Goal: Book appointment/travel/reservation

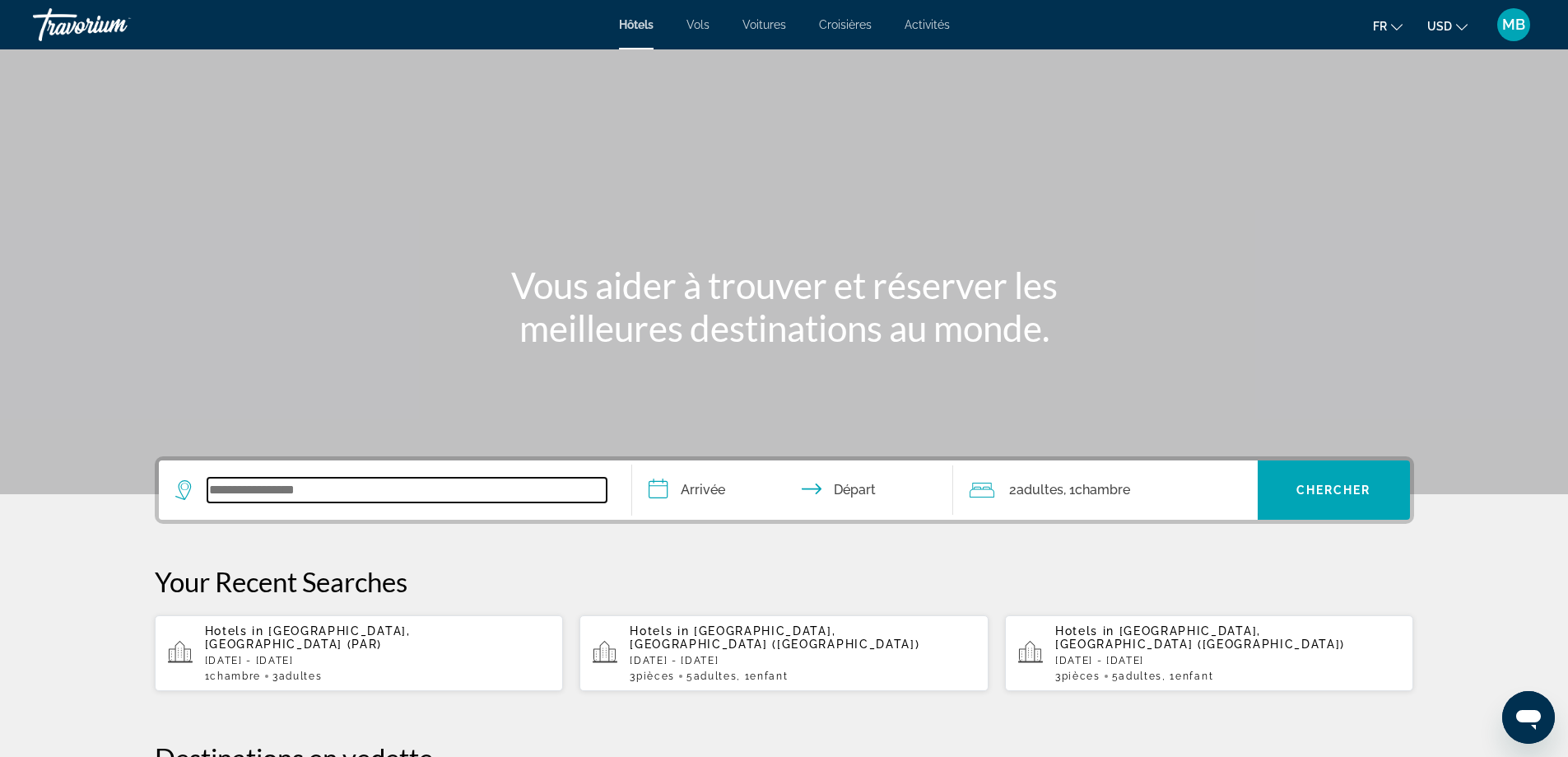
click at [441, 490] on input "Search widget" at bounding box center [407, 490] width 399 height 25
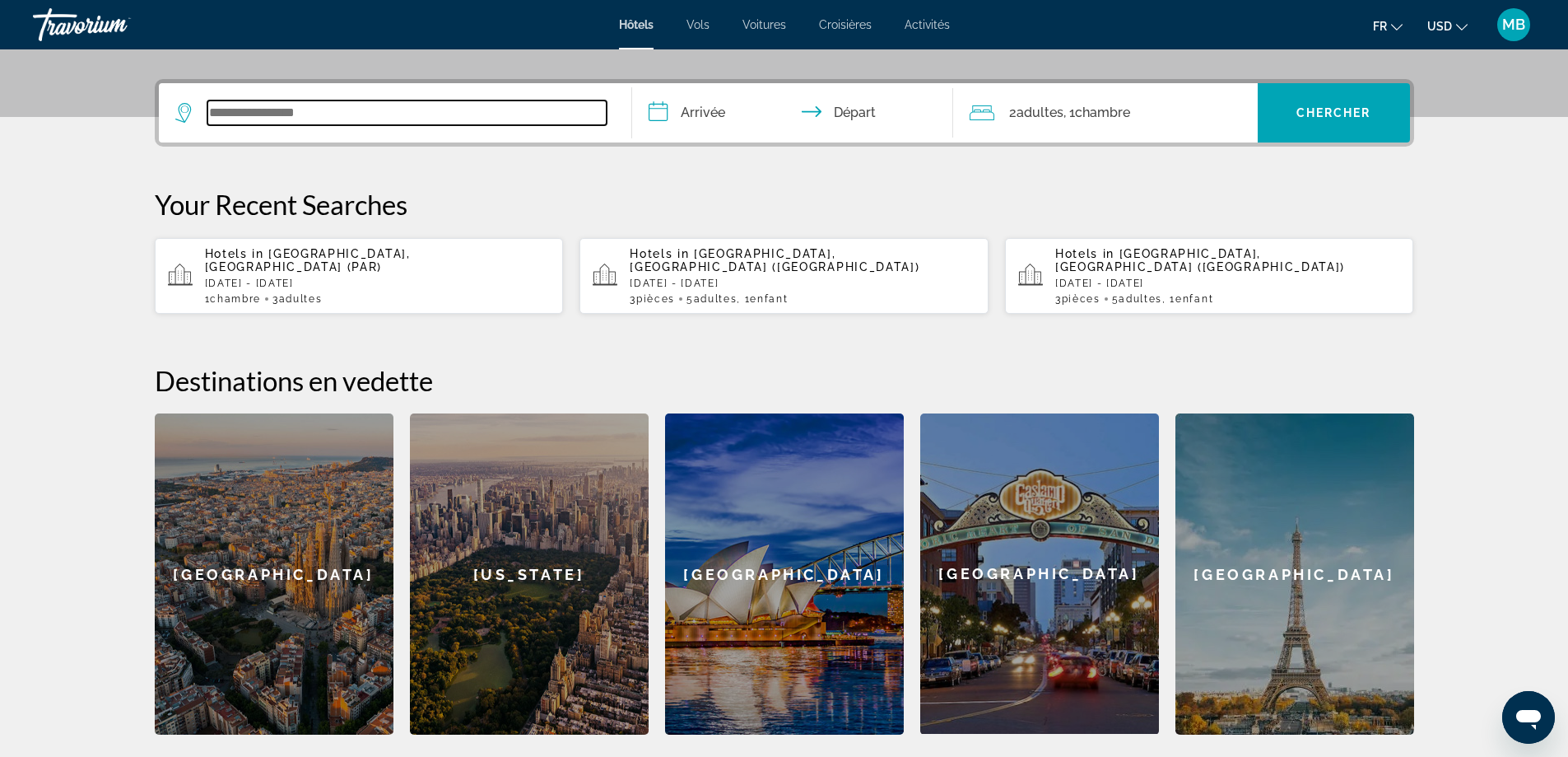
scroll to position [402, 0]
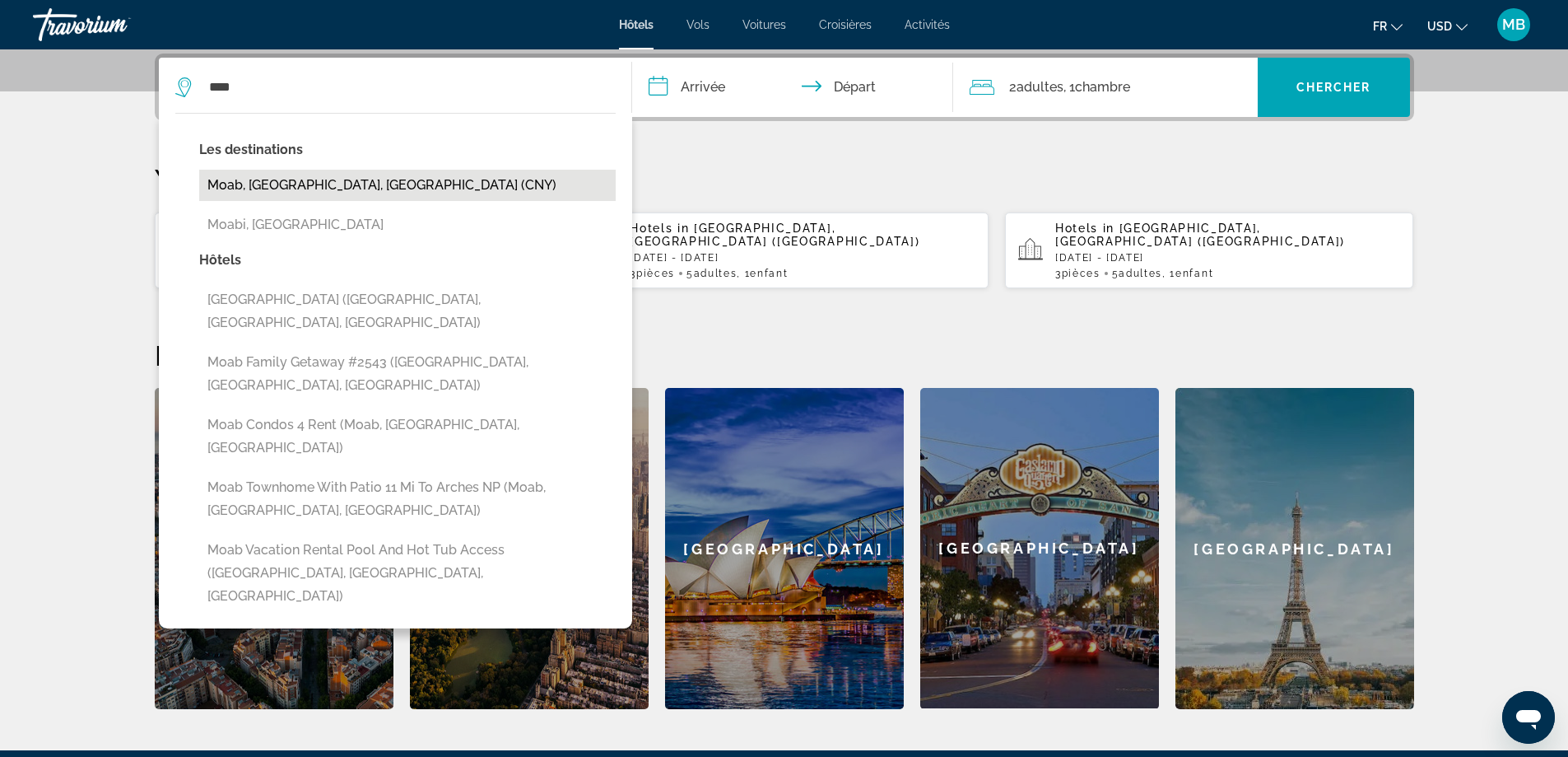
click at [384, 184] on button "Moab, [GEOGRAPHIC_DATA], [GEOGRAPHIC_DATA] (CNY)" at bounding box center [407, 184] width 416 height 31
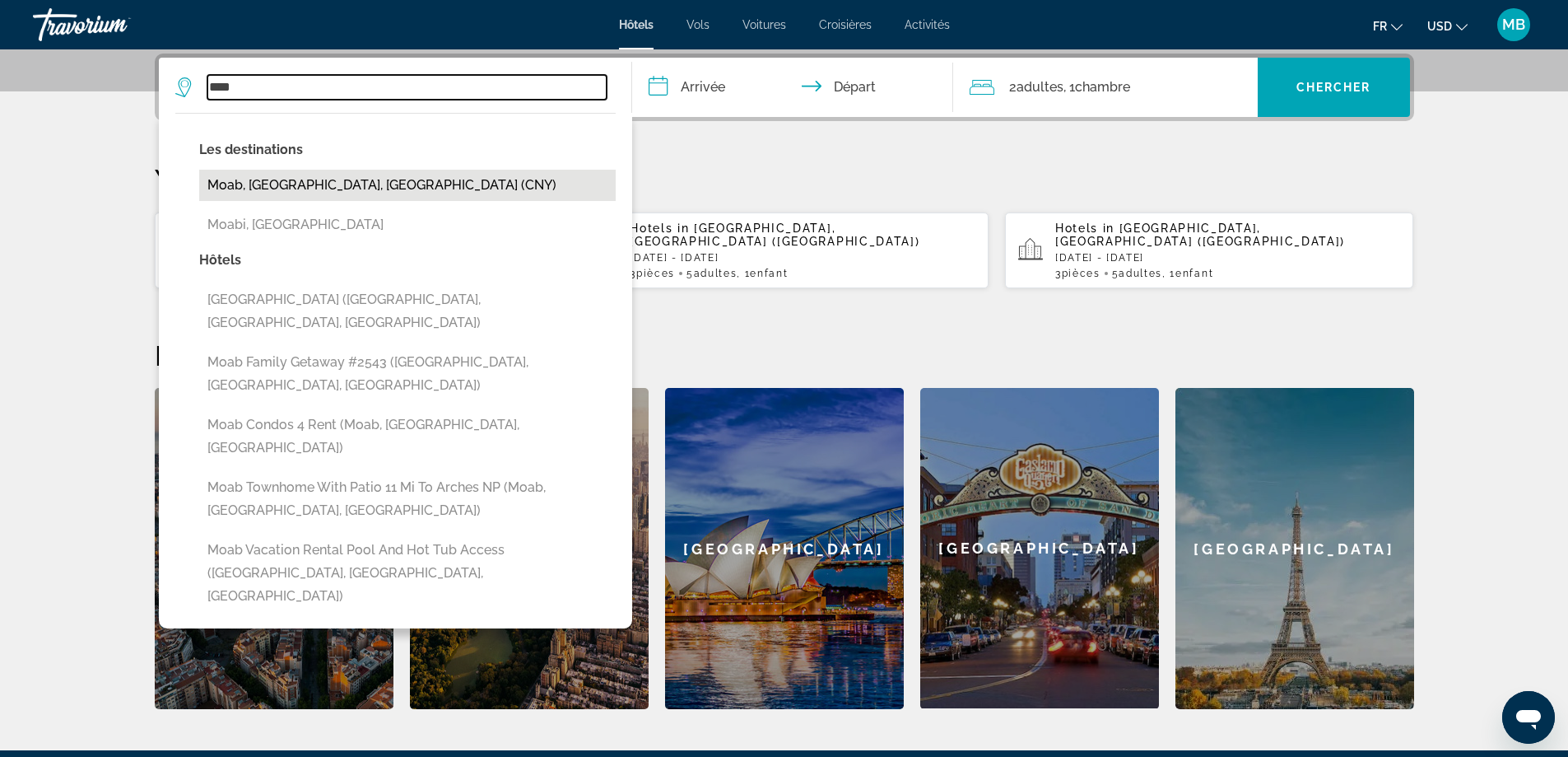
type input "**********"
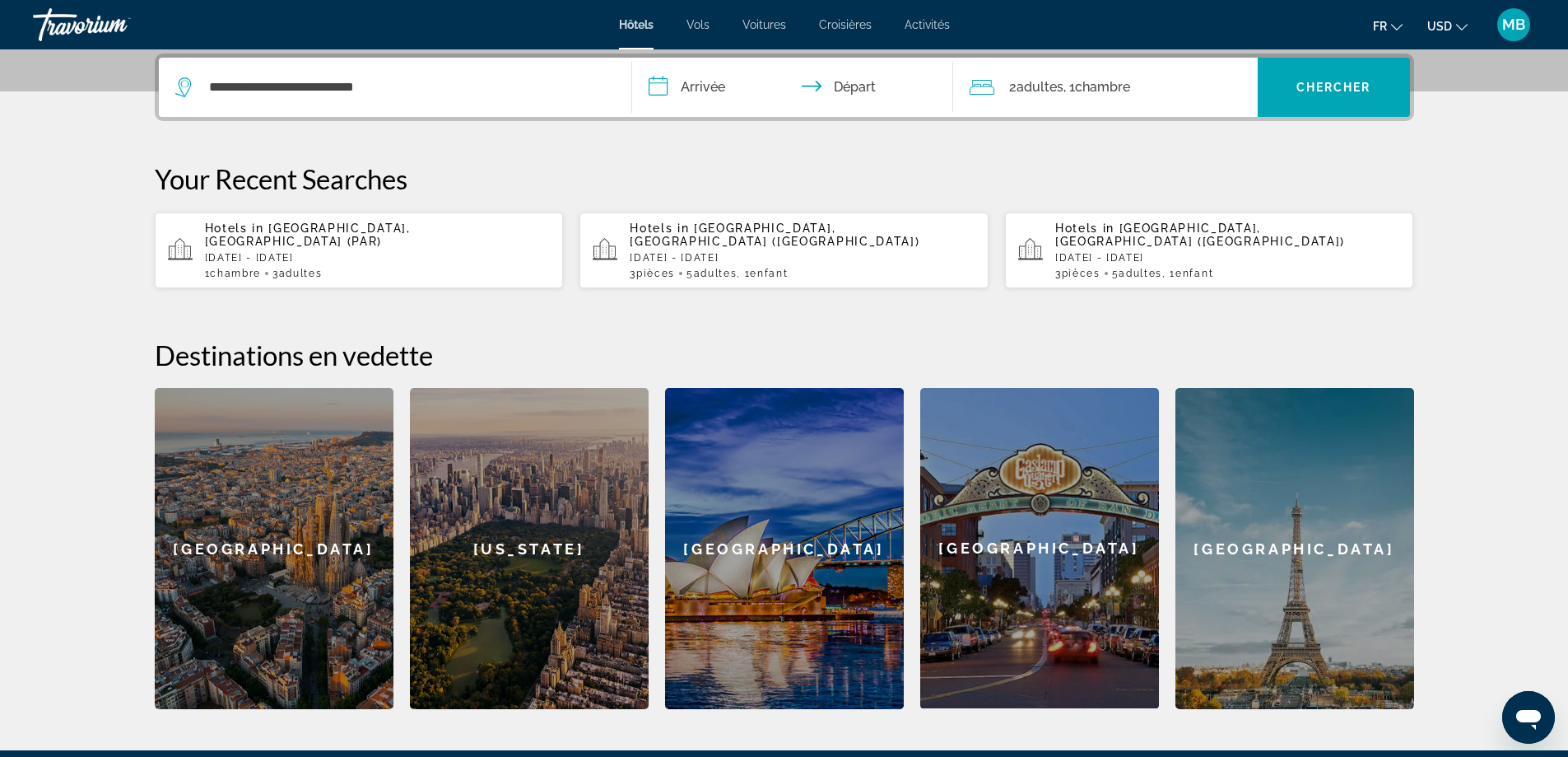
click at [748, 80] on input "**********" at bounding box center [796, 89] width 328 height 64
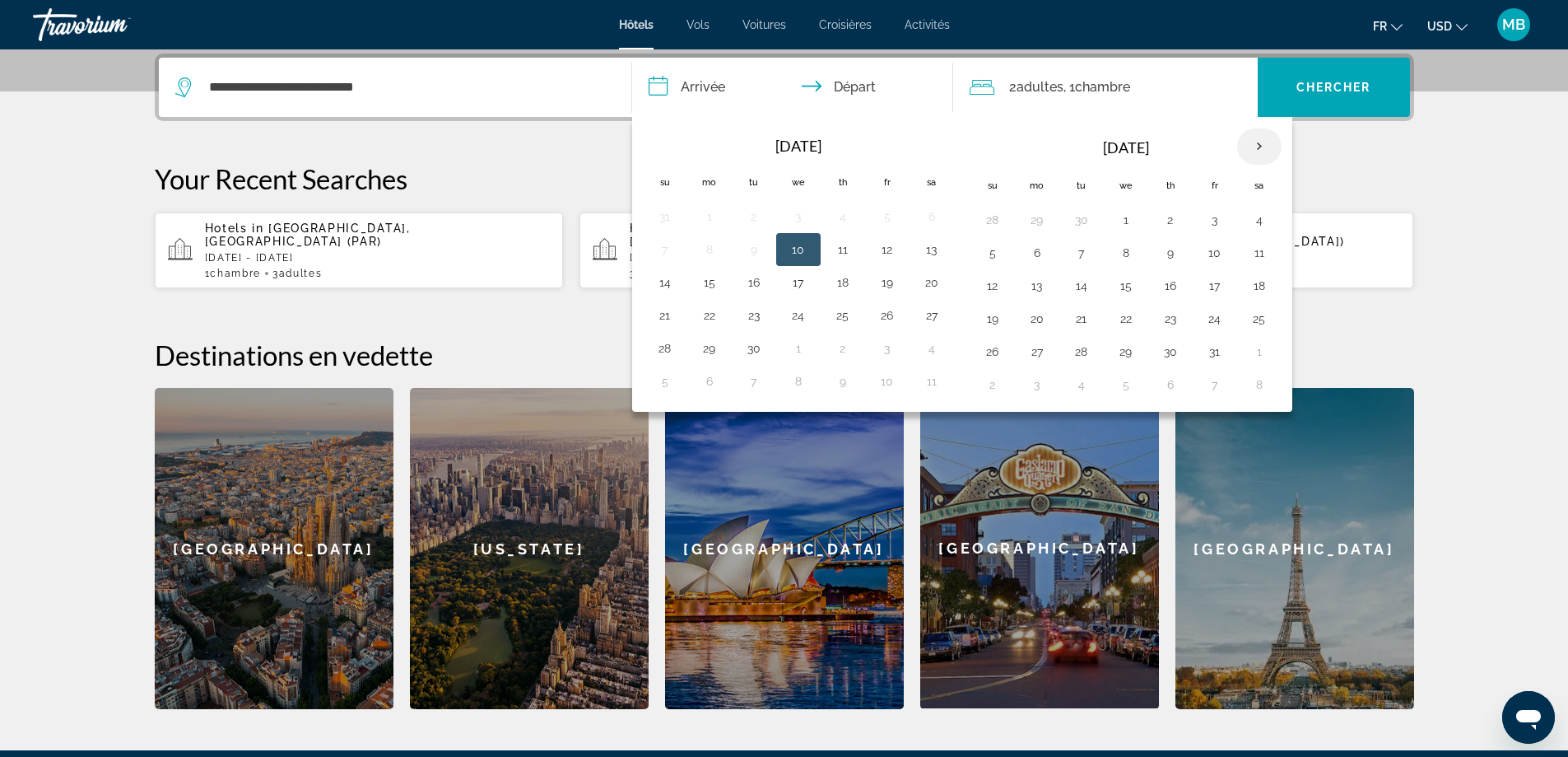
click at [1257, 143] on th "Next month" at bounding box center [1259, 146] width 44 height 36
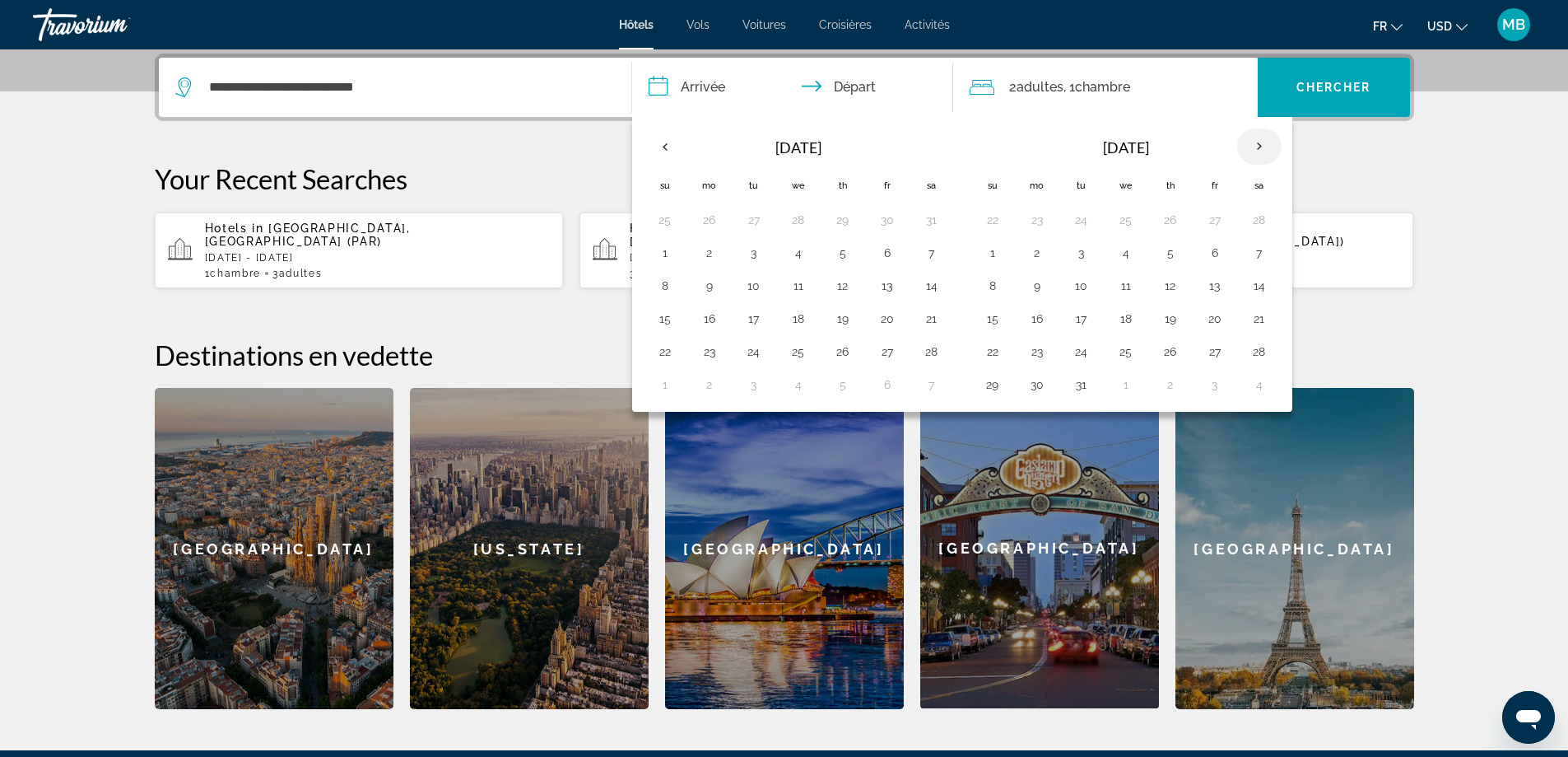
click at [1257, 143] on th "Next month" at bounding box center [1259, 146] width 44 height 36
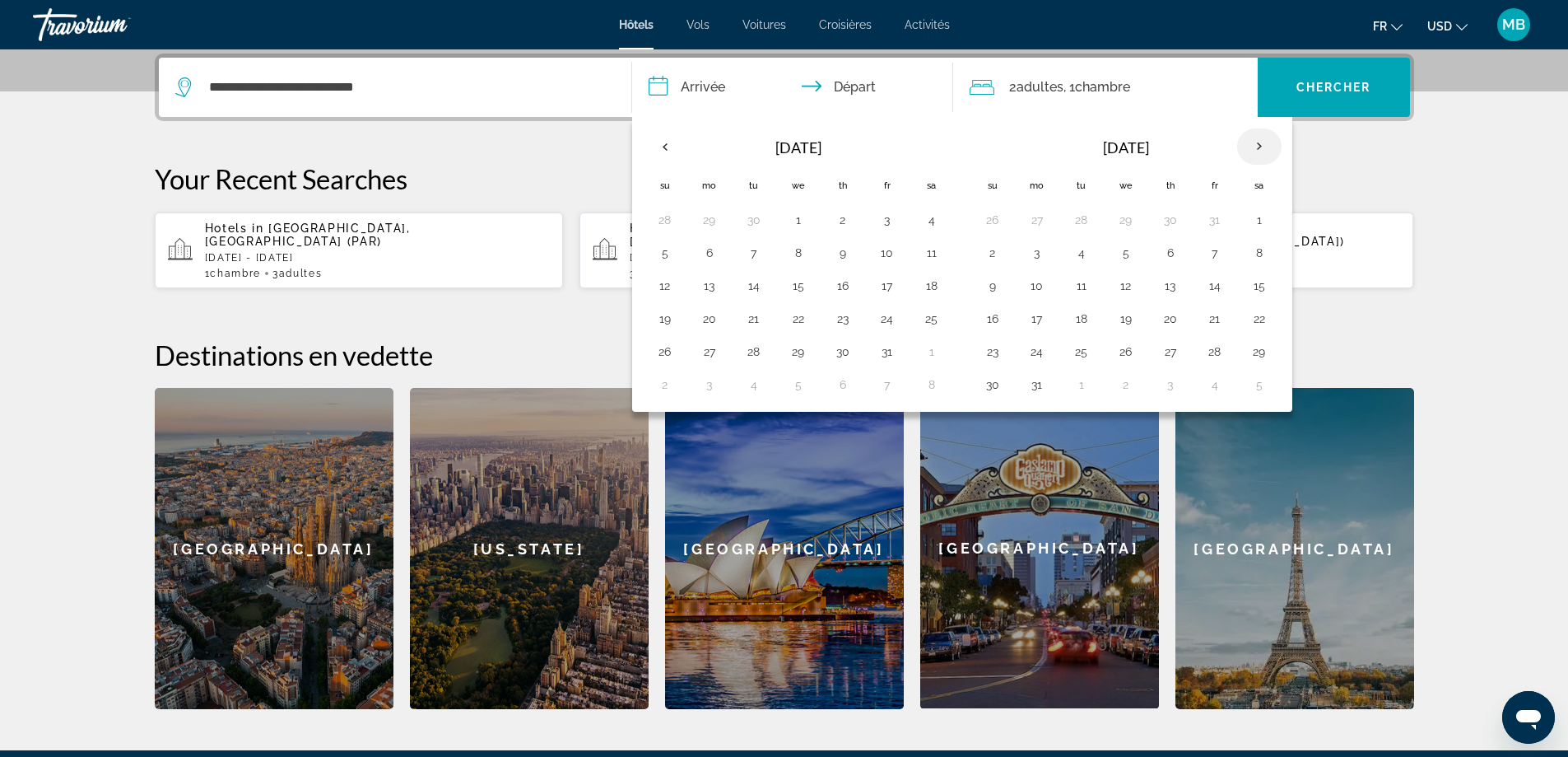
click at [1257, 143] on th "Next month" at bounding box center [1259, 146] width 44 height 36
click at [931, 289] on button "17" at bounding box center [932, 286] width 26 height 23
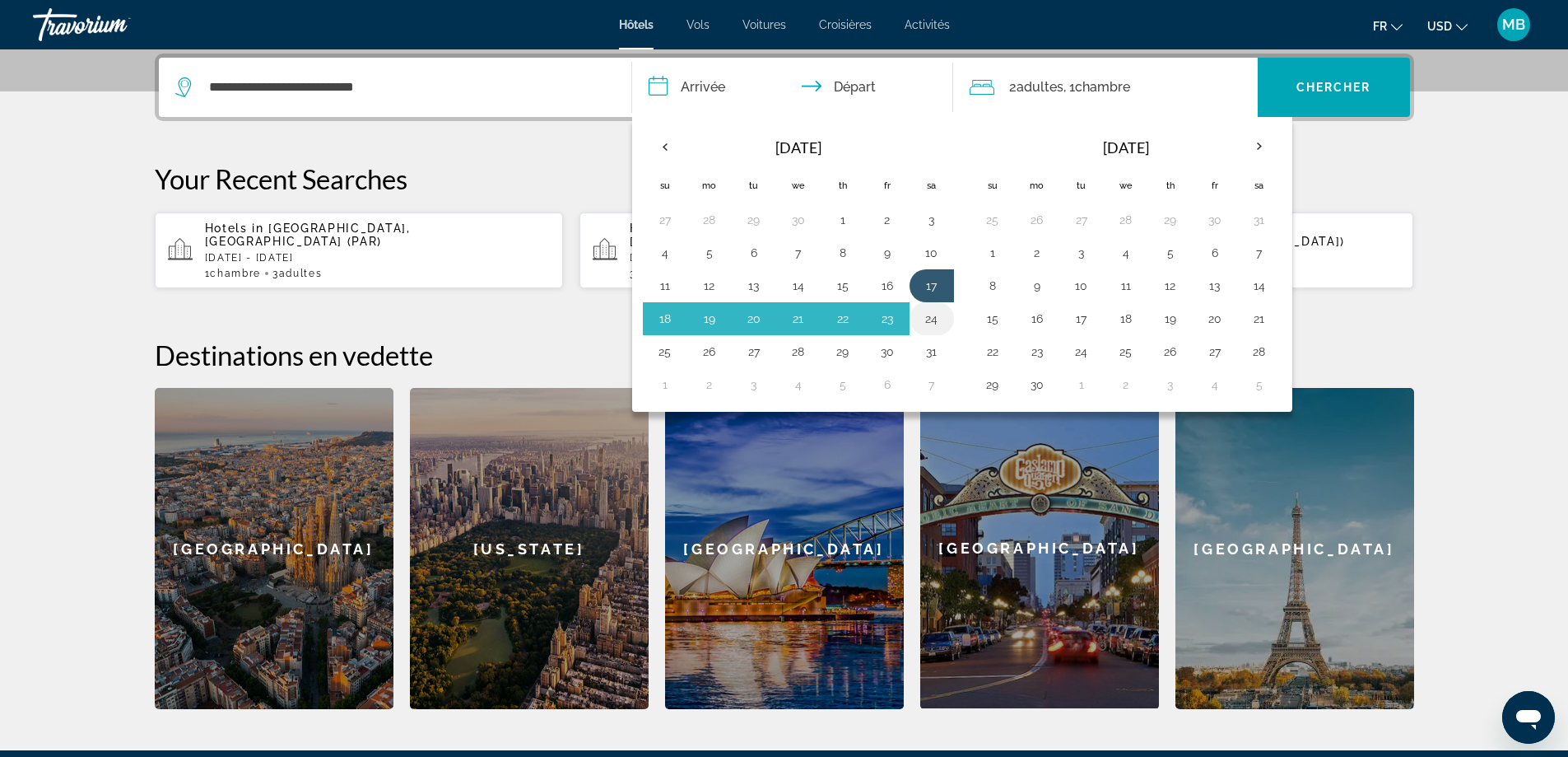
click at [933, 321] on button "24" at bounding box center [932, 319] width 26 height 23
type input "**********"
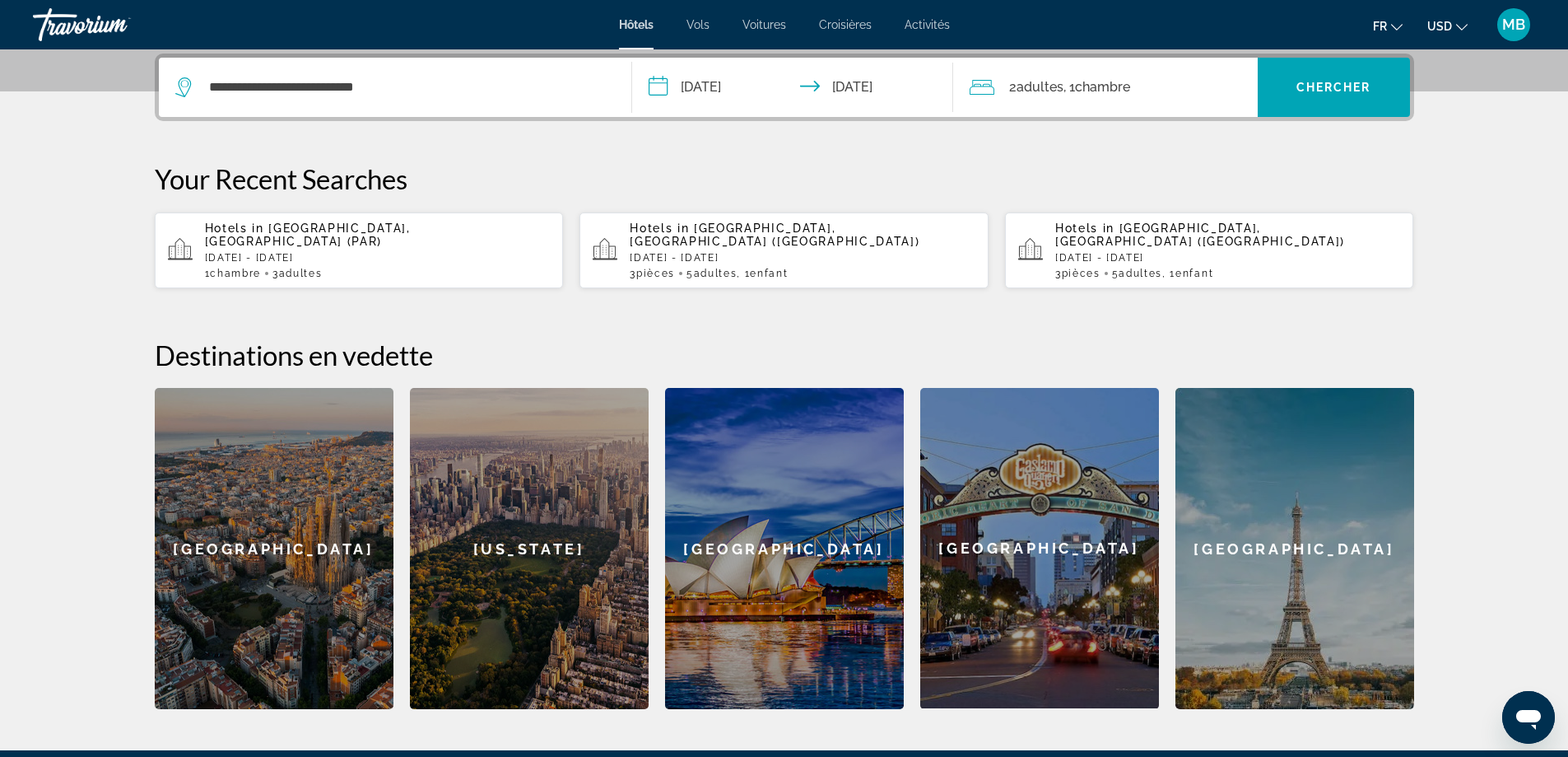
click at [1169, 93] on div "2 Adulte Adultes , 1 Chambre pièces" at bounding box center [1114, 87] width 288 height 23
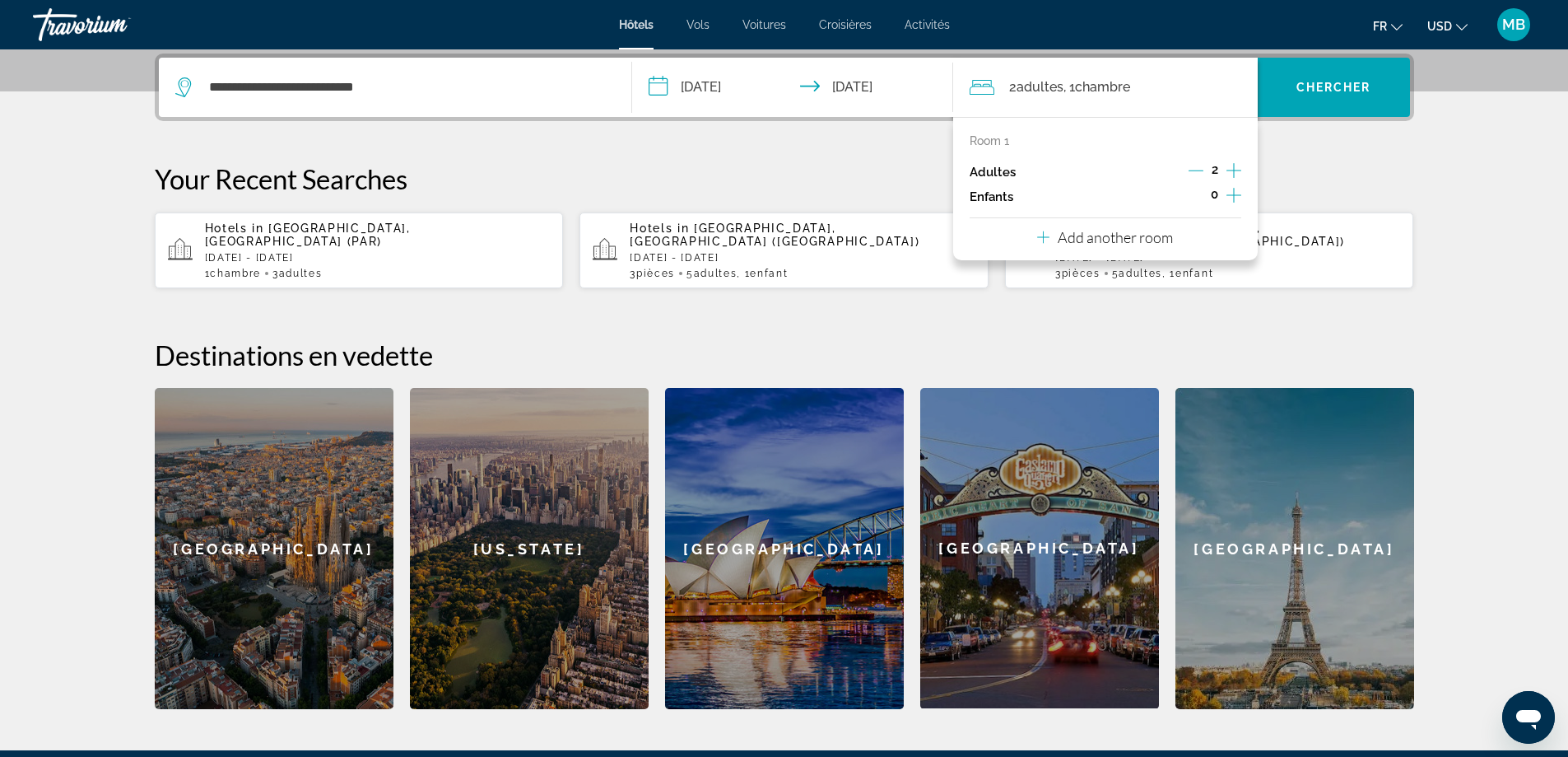
click at [1236, 198] on icon "Increment children" at bounding box center [1234, 195] width 15 height 19
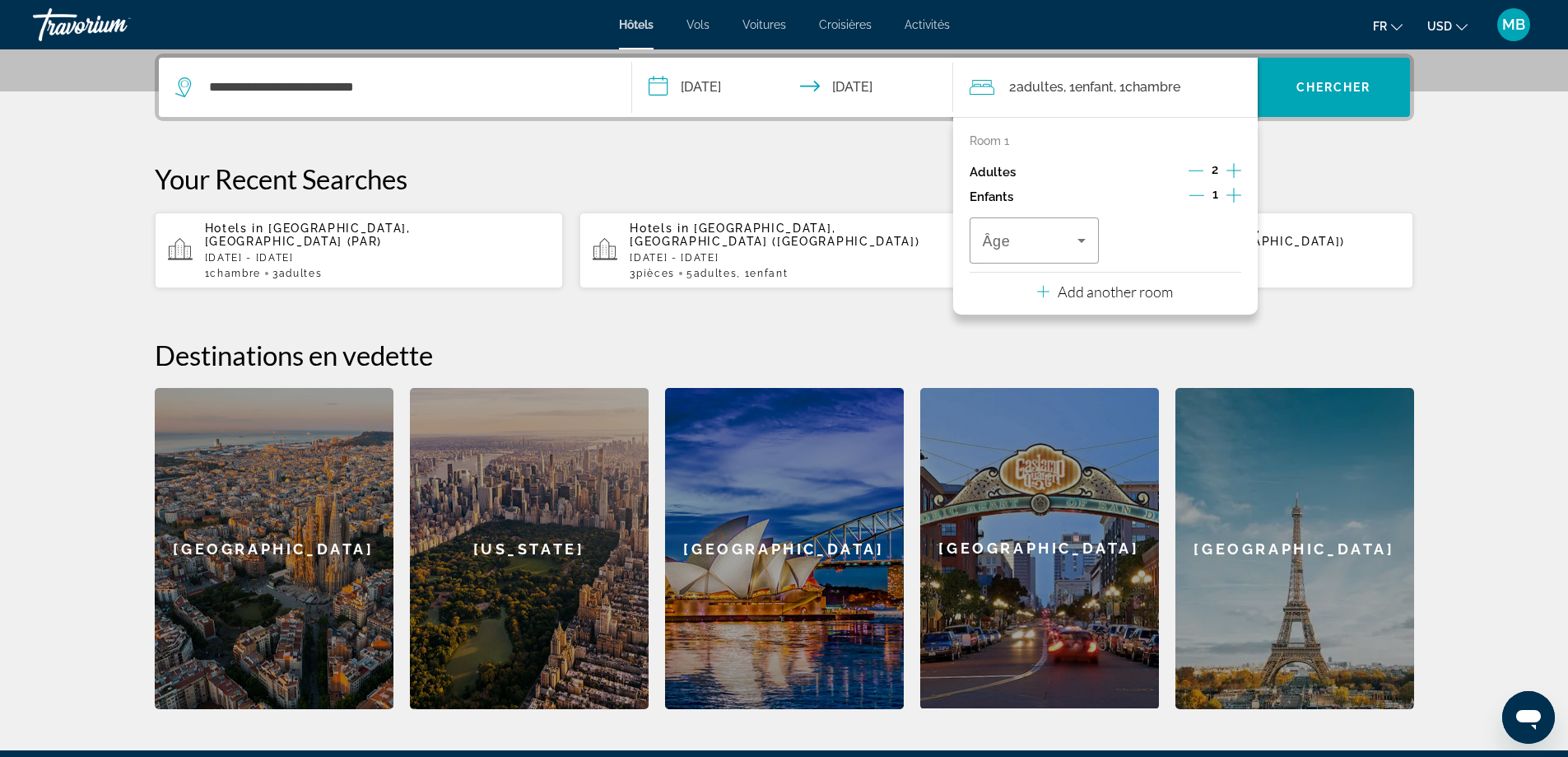
click at [1196, 169] on icon "Decrement adults" at bounding box center [1196, 170] width 15 height 15
click at [1191, 192] on icon "Decrement children" at bounding box center [1197, 195] width 15 height 15
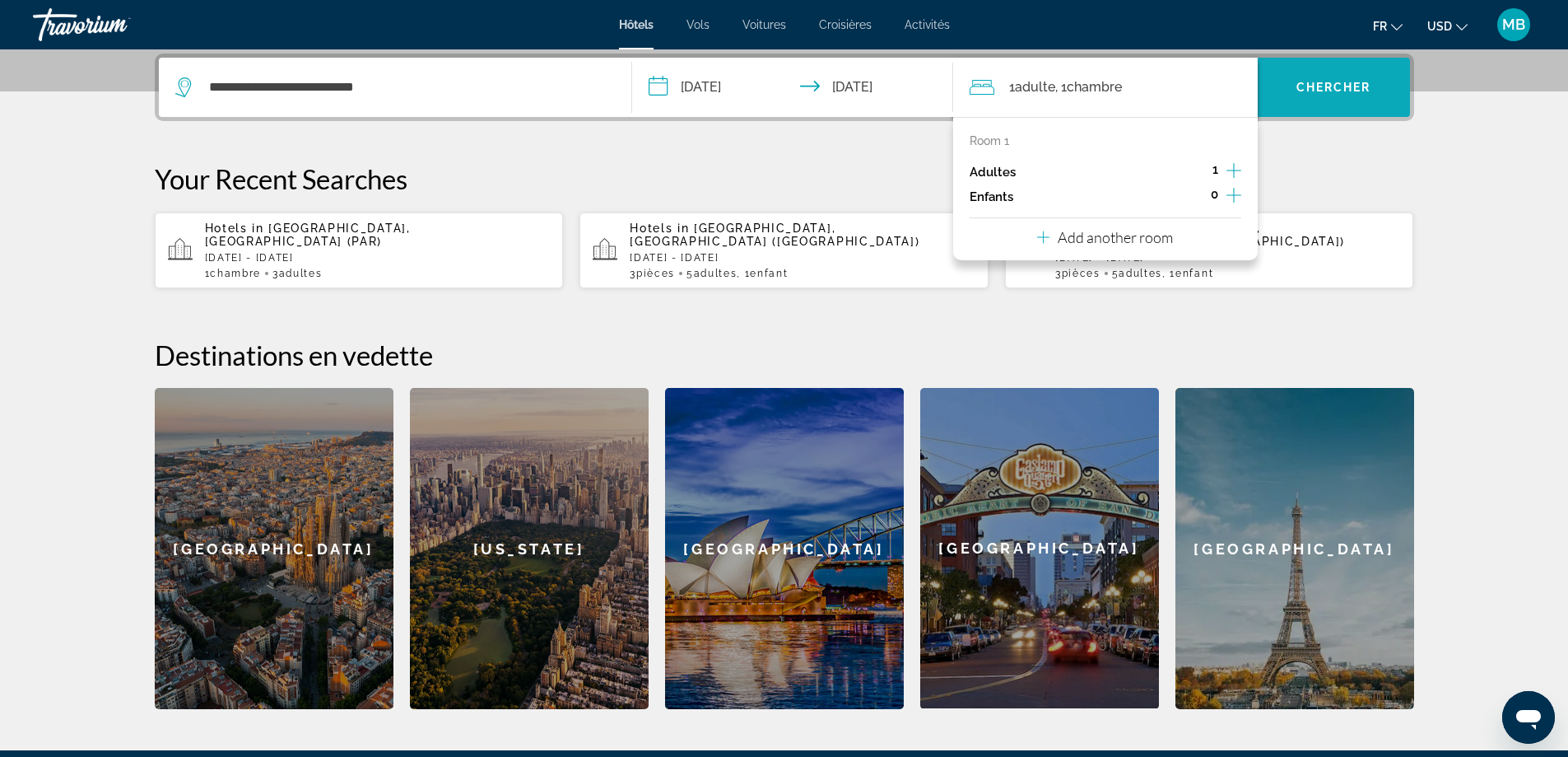
click at [1356, 81] on span "Chercher" at bounding box center [1333, 86] width 75 height 13
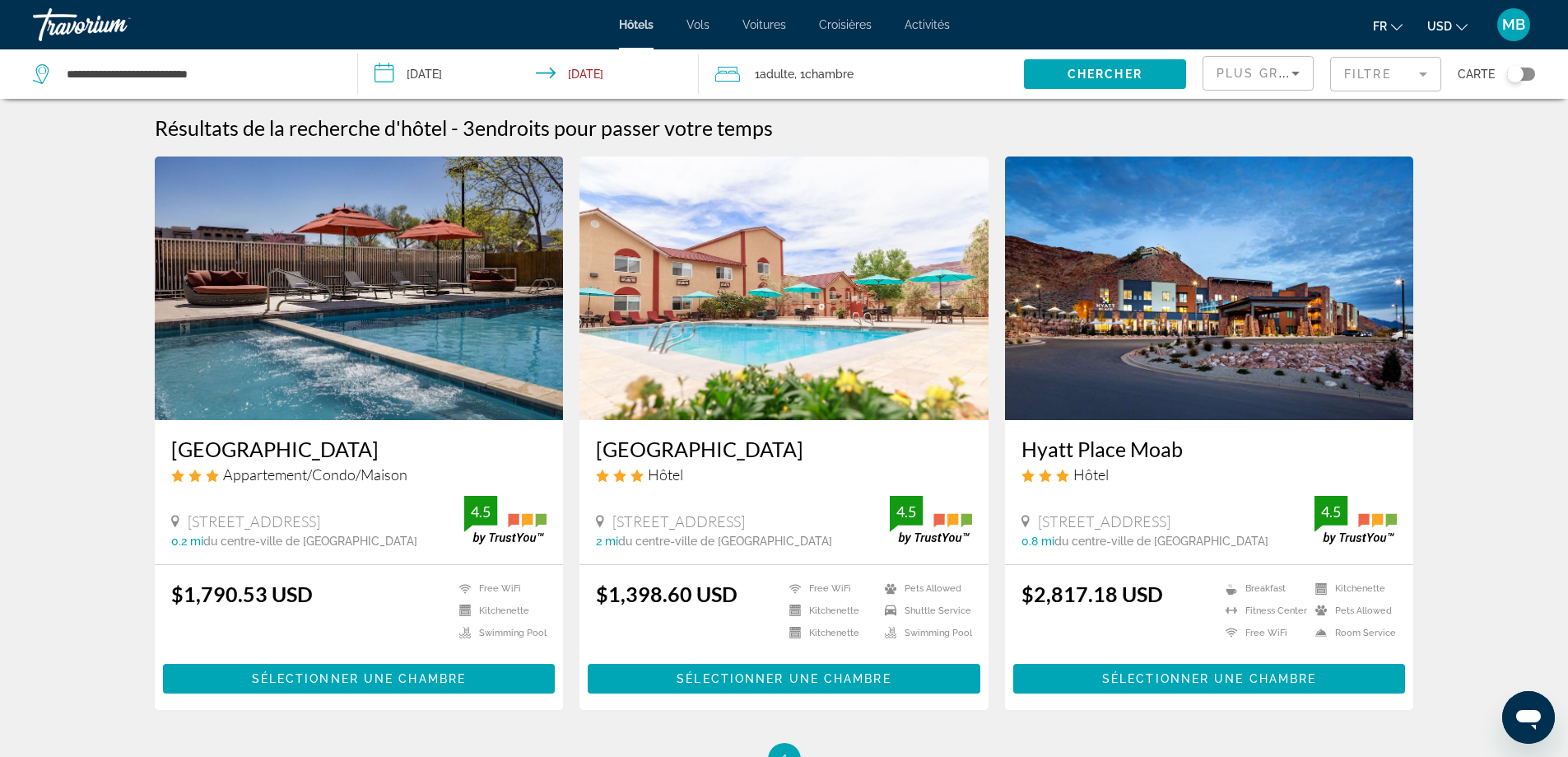
click at [1393, 76] on mat-form-field "Filtre" at bounding box center [1386, 73] width 111 height 34
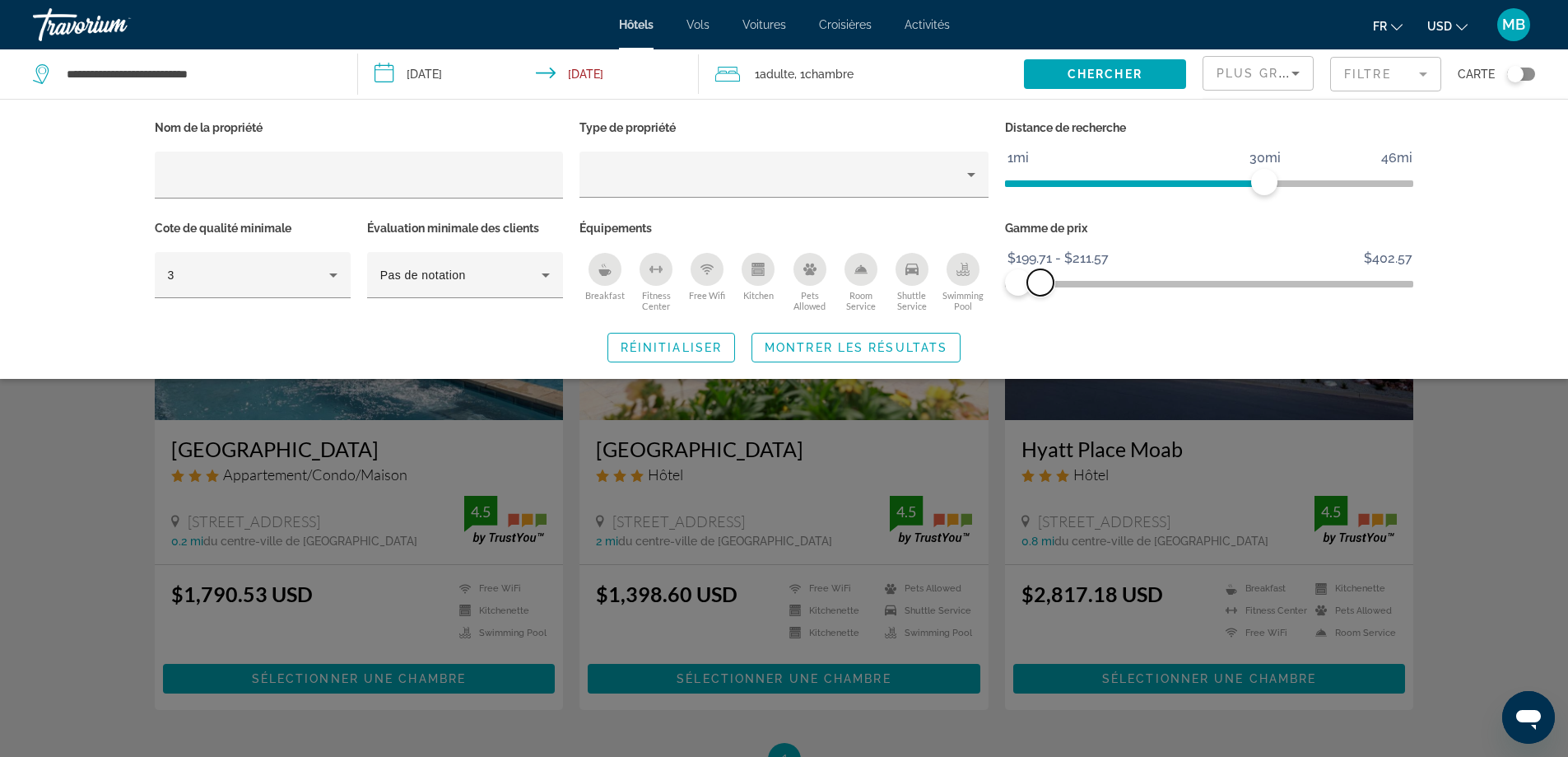
drag, startPoint x: 1396, startPoint y: 280, endPoint x: 1041, endPoint y: 302, distance: 355.7
click at [1041, 302] on div "Gamme de prix $199.71 $402.57 $199.71 $211.57 $199.71 - $211.57" at bounding box center [1209, 266] width 426 height 100
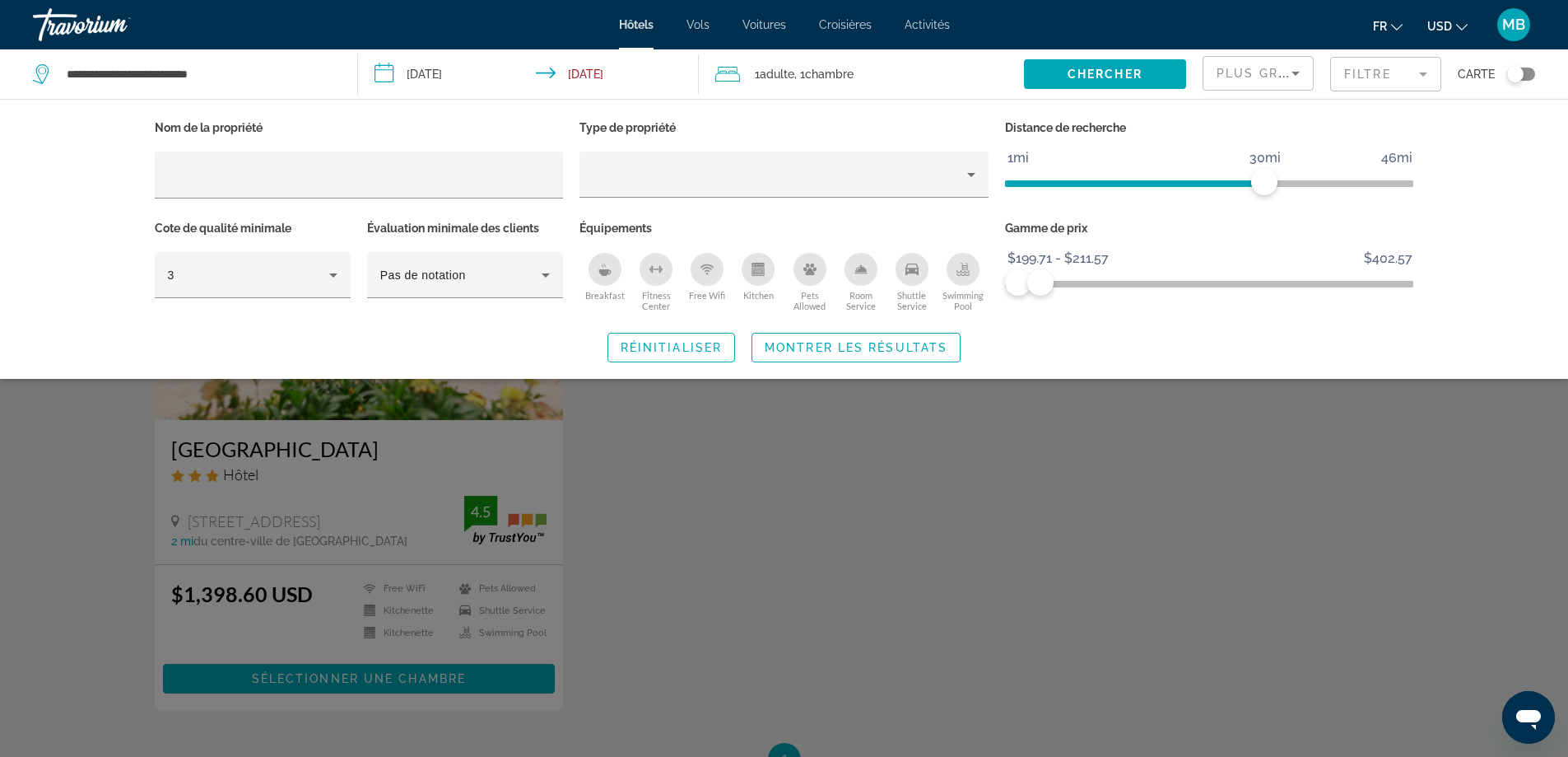
click at [854, 566] on div "Search widget" at bounding box center [784, 502] width 1568 height 510
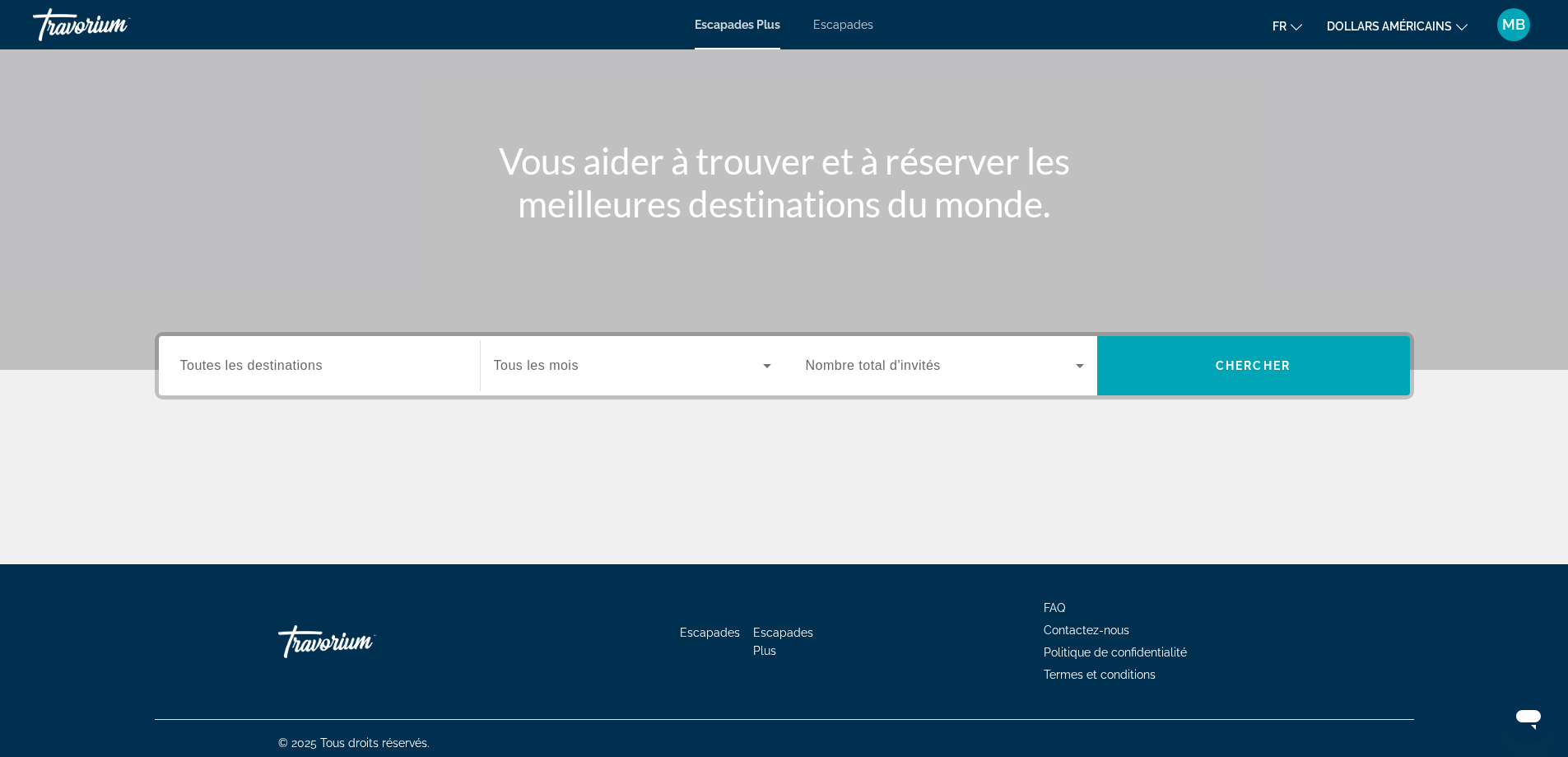
scroll to position [133, 0]
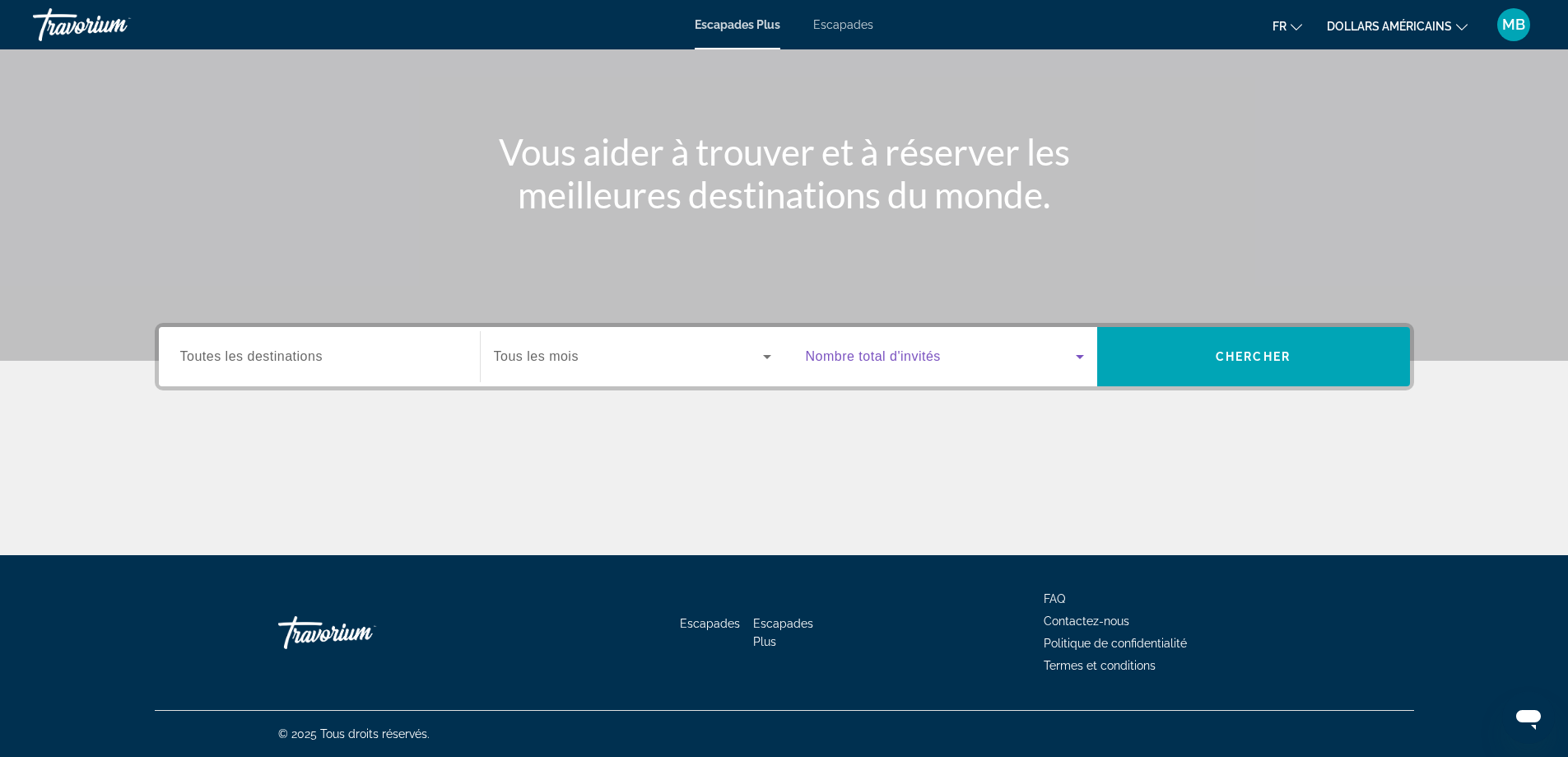
click at [1061, 358] on span "Widget de recherche" at bounding box center [941, 356] width 270 height 19
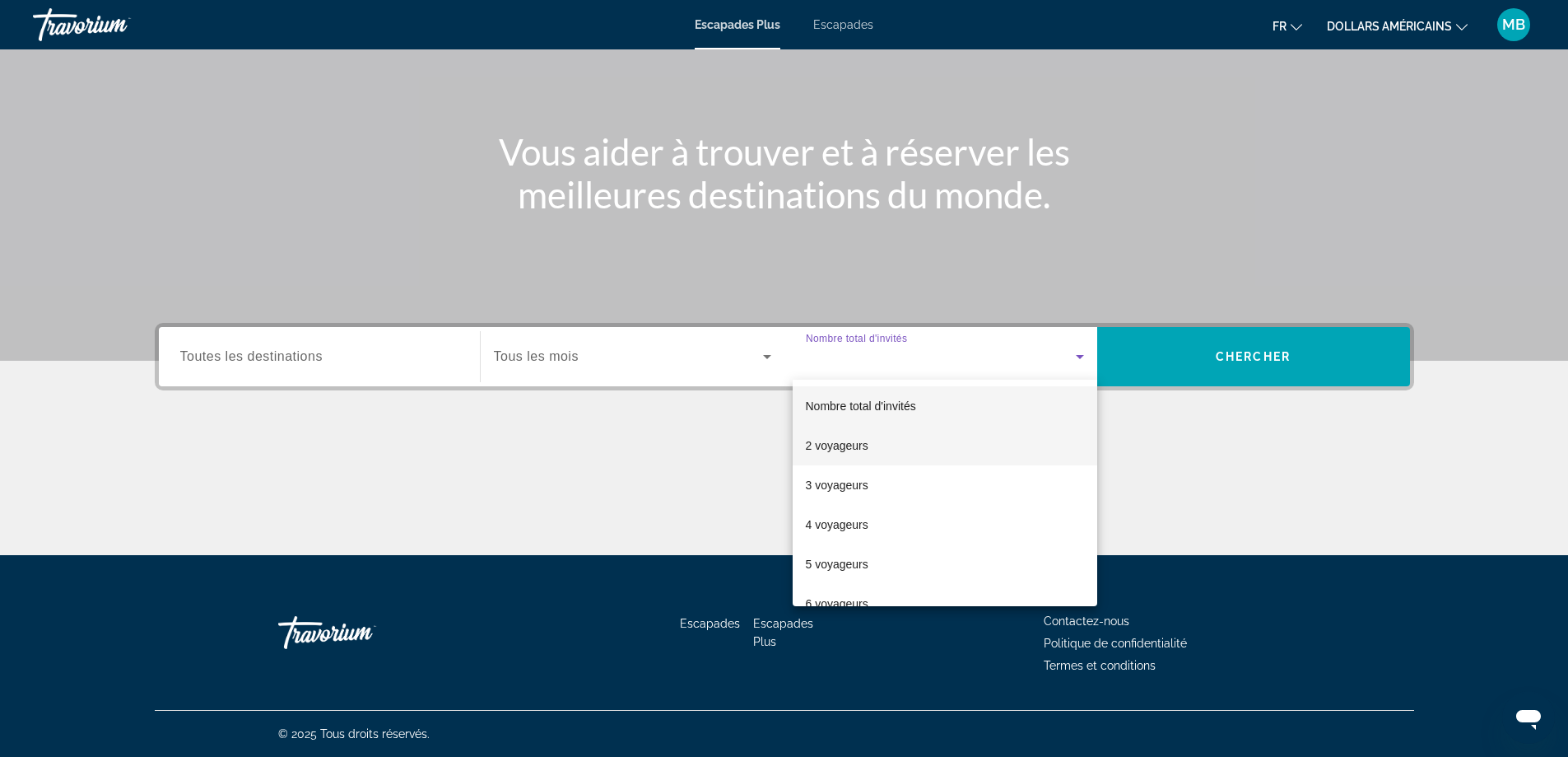
click at [863, 440] on font "2 voyageurs" at bounding box center [837, 446] width 63 height 13
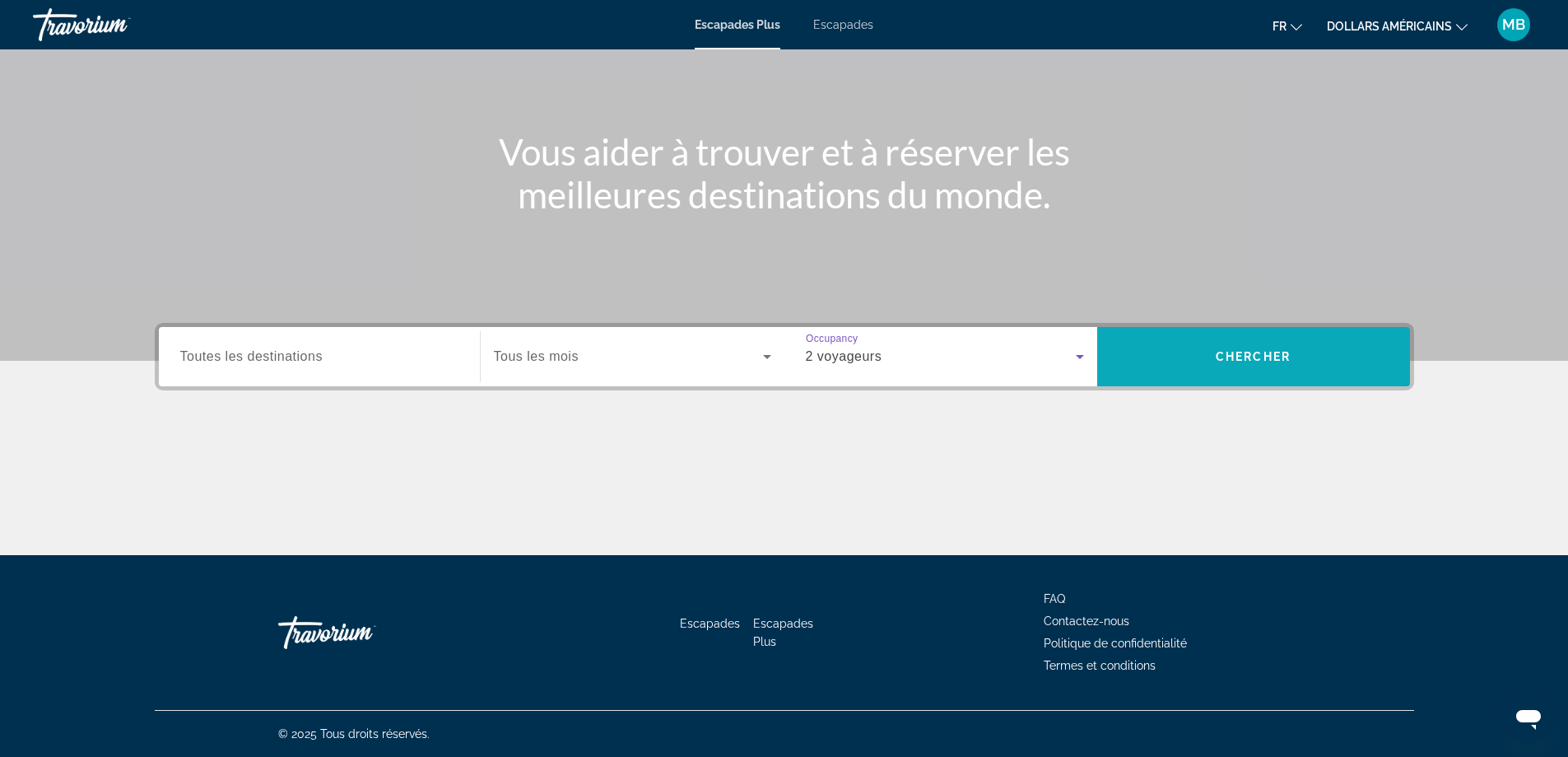
click at [1213, 361] on span "Widget de recherche" at bounding box center [1253, 356] width 313 height 40
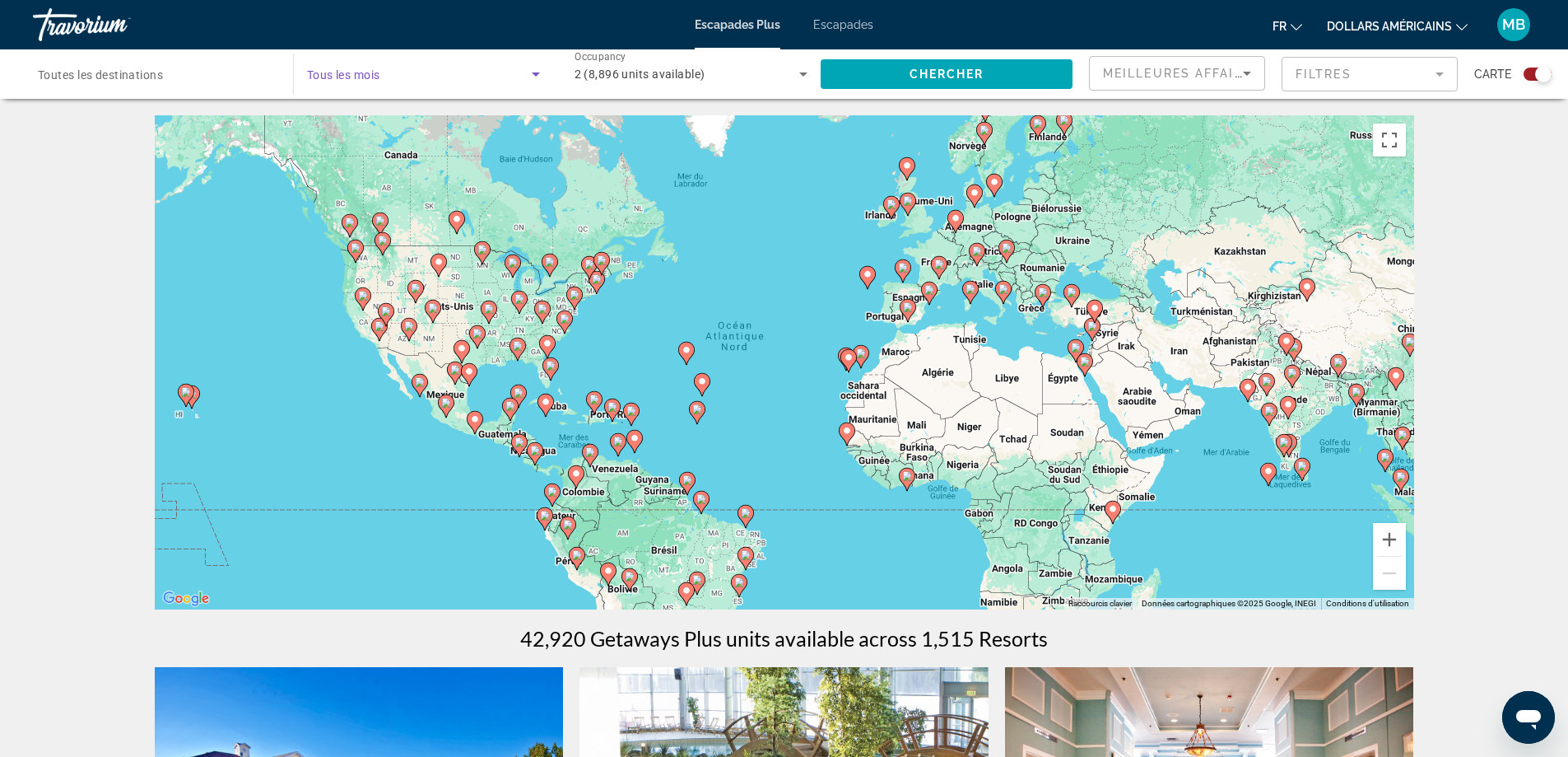
click at [519, 77] on span "Search widget" at bounding box center [419, 74] width 225 height 19
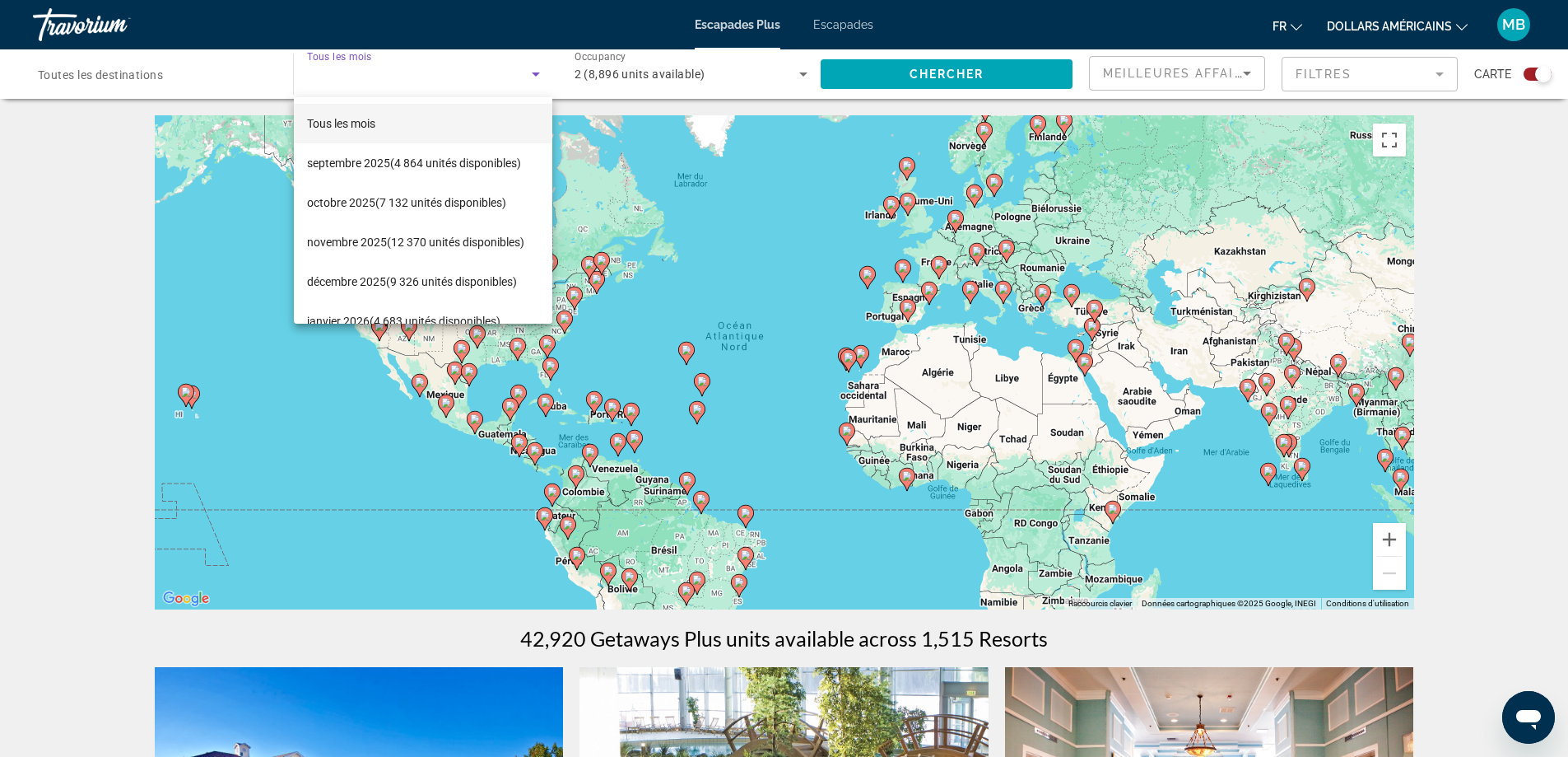
click at [164, 82] on div at bounding box center [784, 378] width 1568 height 757
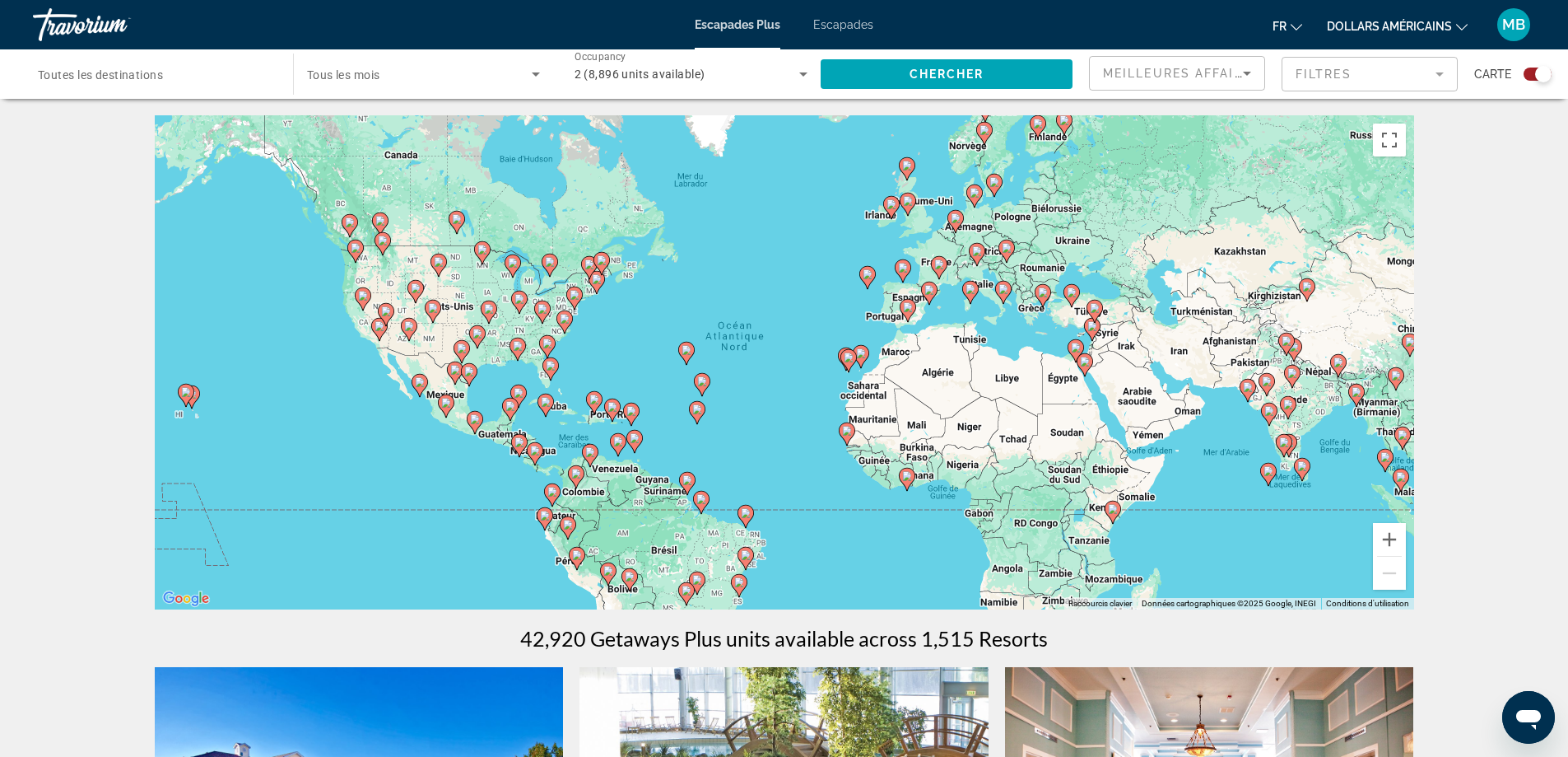
click at [161, 78] on span "Toutes les destinations" at bounding box center [101, 74] width 125 height 13
click at [161, 78] on input "Destination Toutes les destinations" at bounding box center [154, 75] width 234 height 19
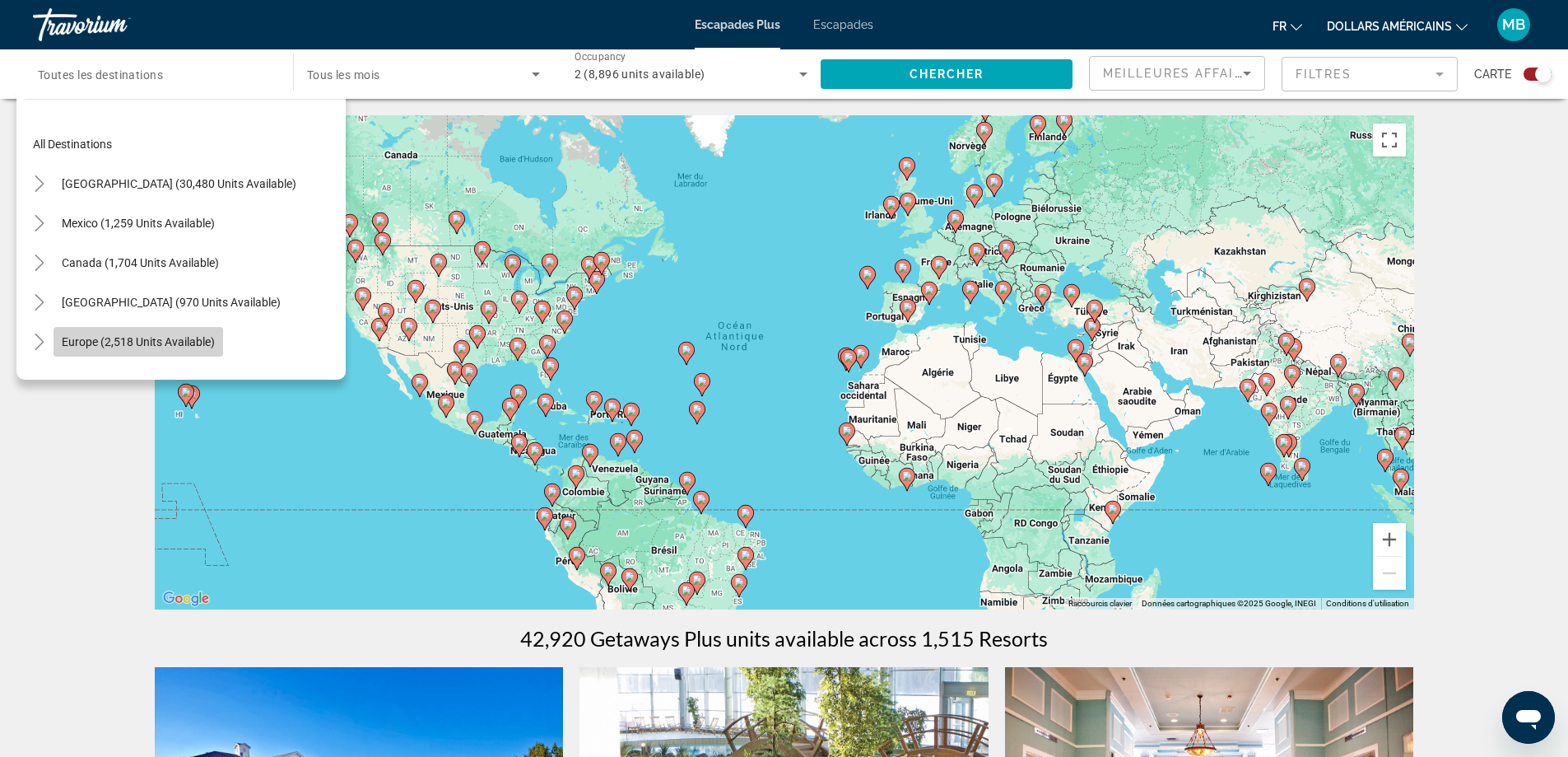
click at [87, 335] on span "Europe (2,518 units available)" at bounding box center [138, 341] width 153 height 13
type input "**********"
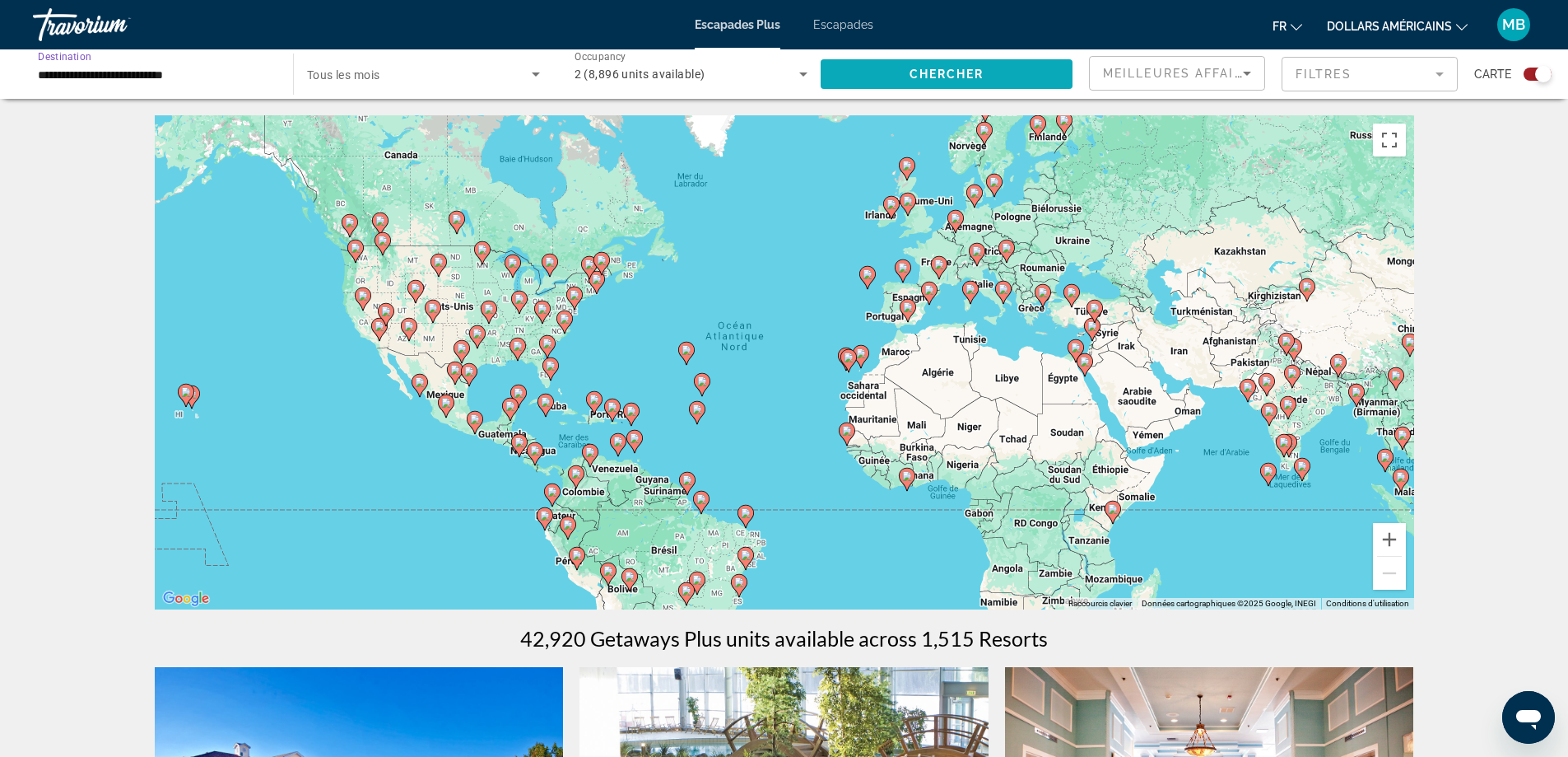
click at [850, 80] on span "Search widget" at bounding box center [947, 74] width 252 height 40
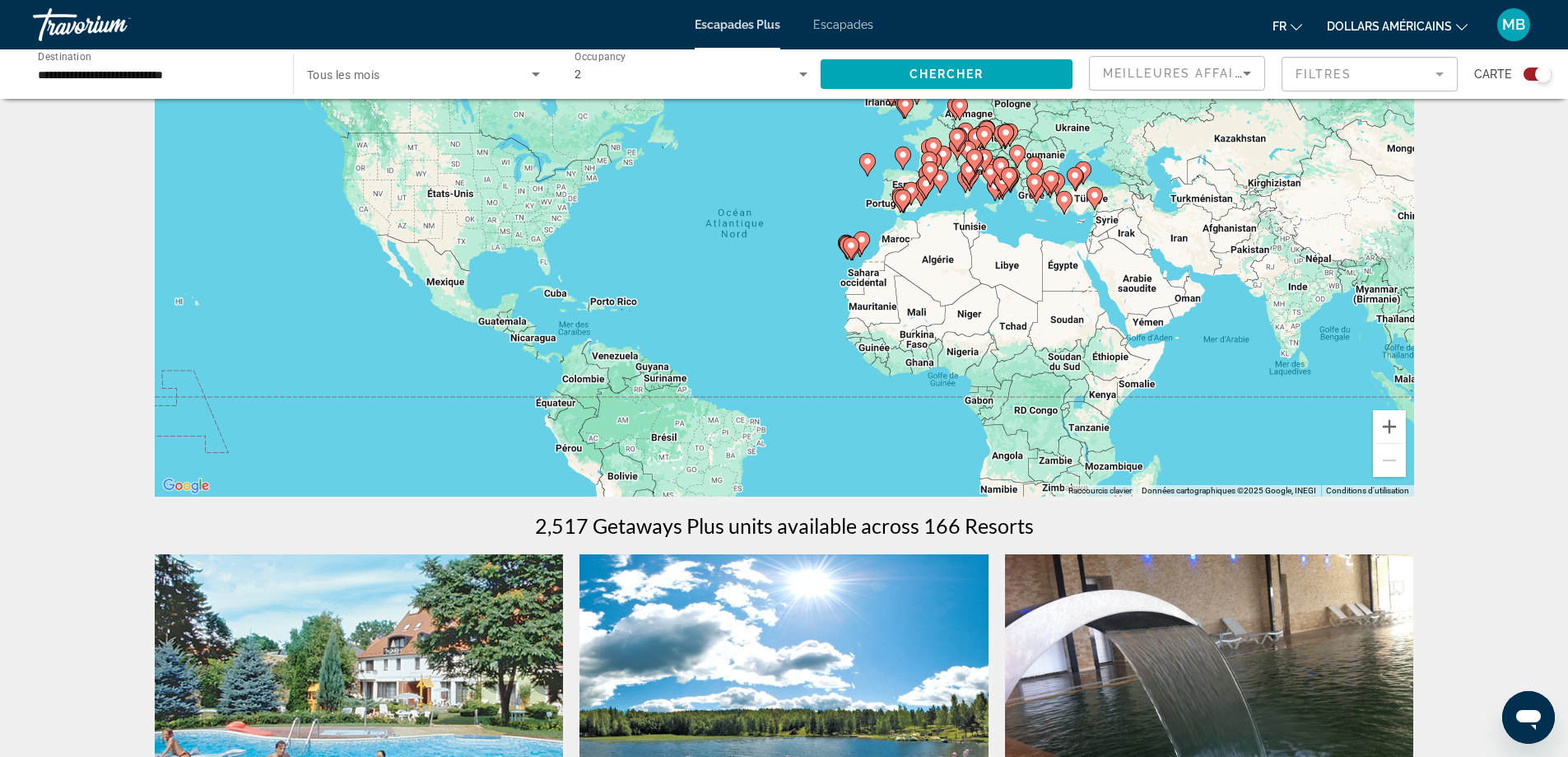
scroll to position [112, 0]
